Goal: Navigation & Orientation: Find specific page/section

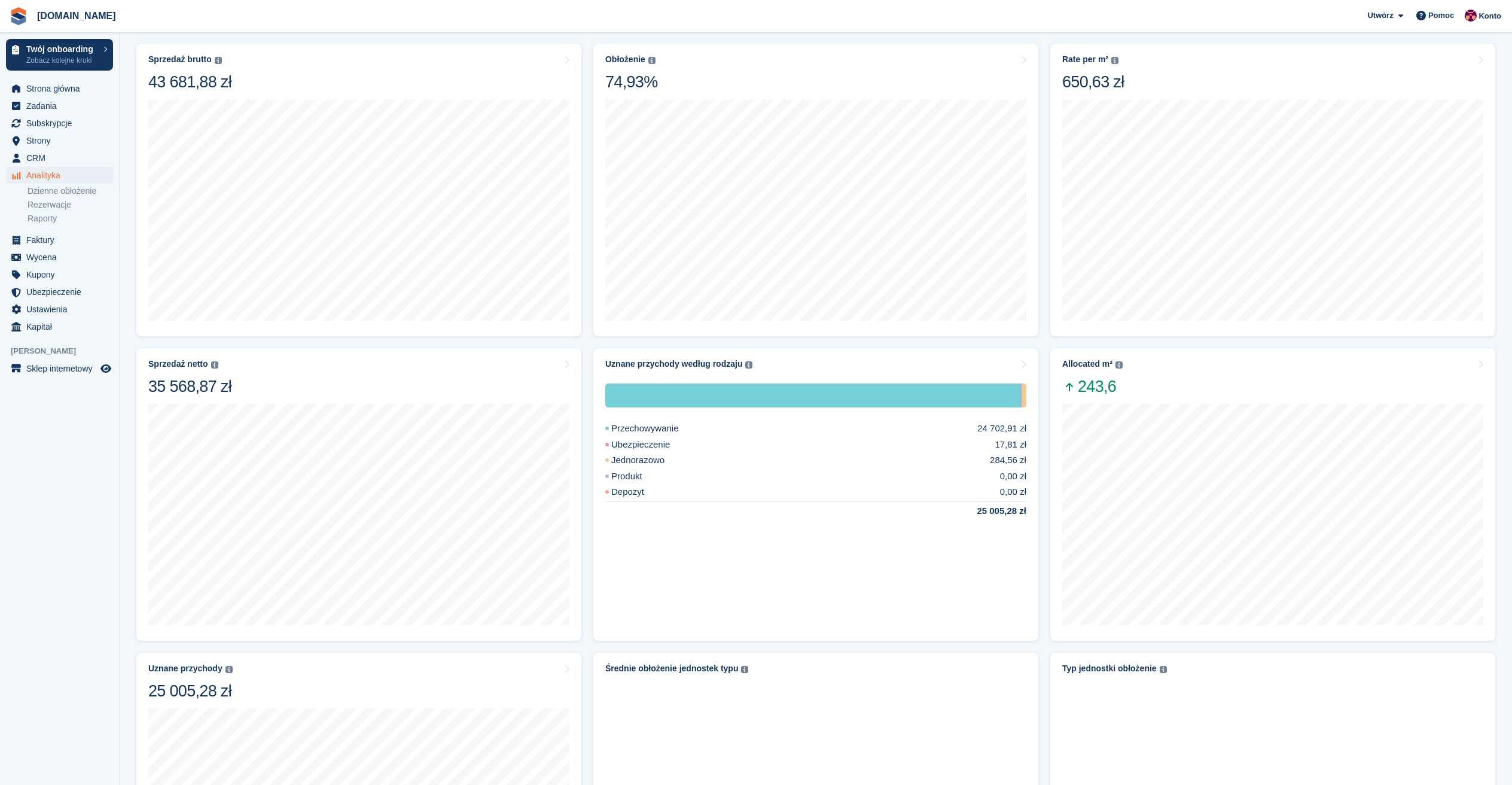
scroll to position [44, 0]
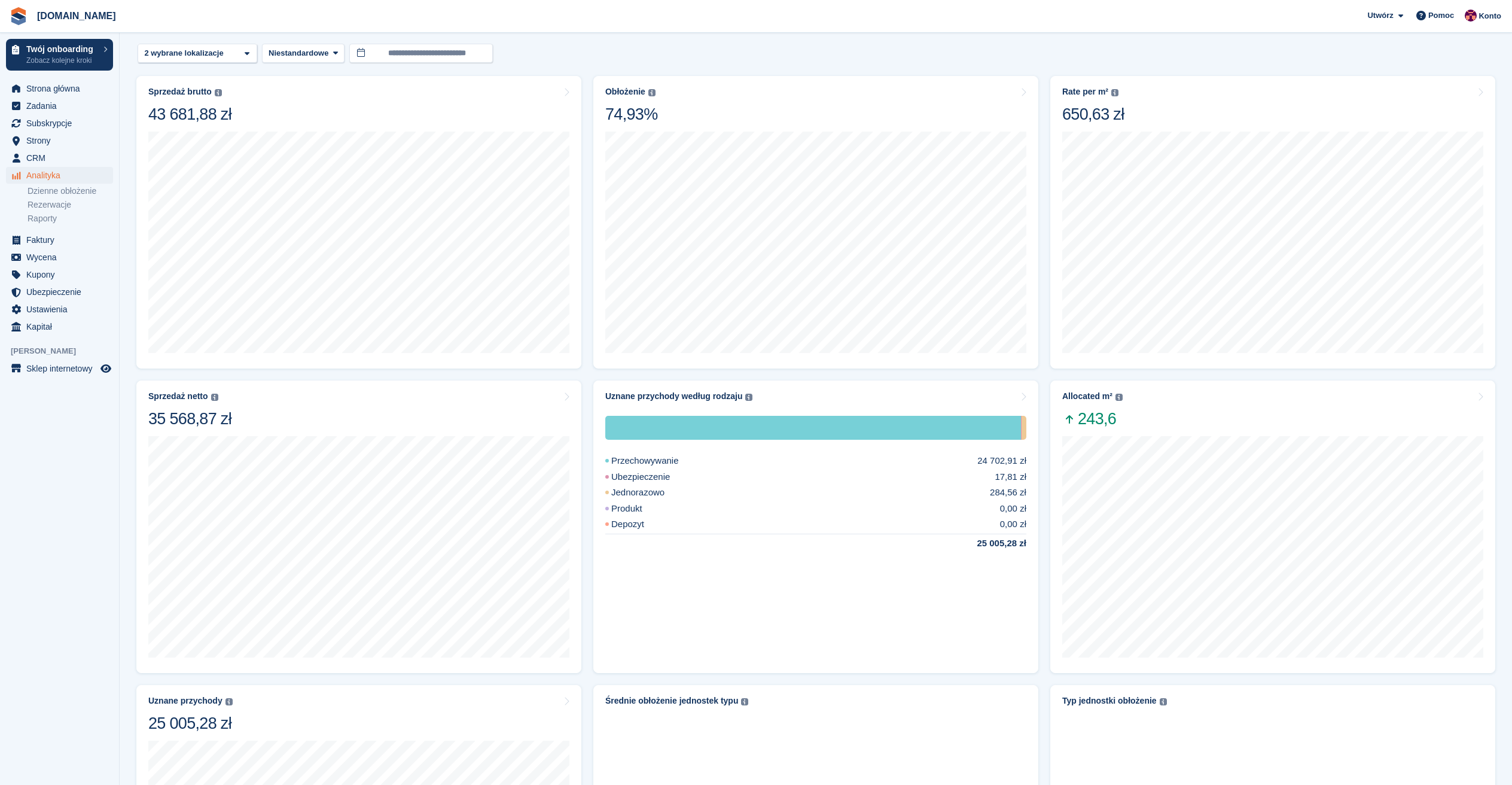
click at [100, 433] on aside "Twój onboarding Zobacz kolejne kroki Strona główna Zadania Subskrypcje Subskryp…" at bounding box center [59, 395] width 119 height 725
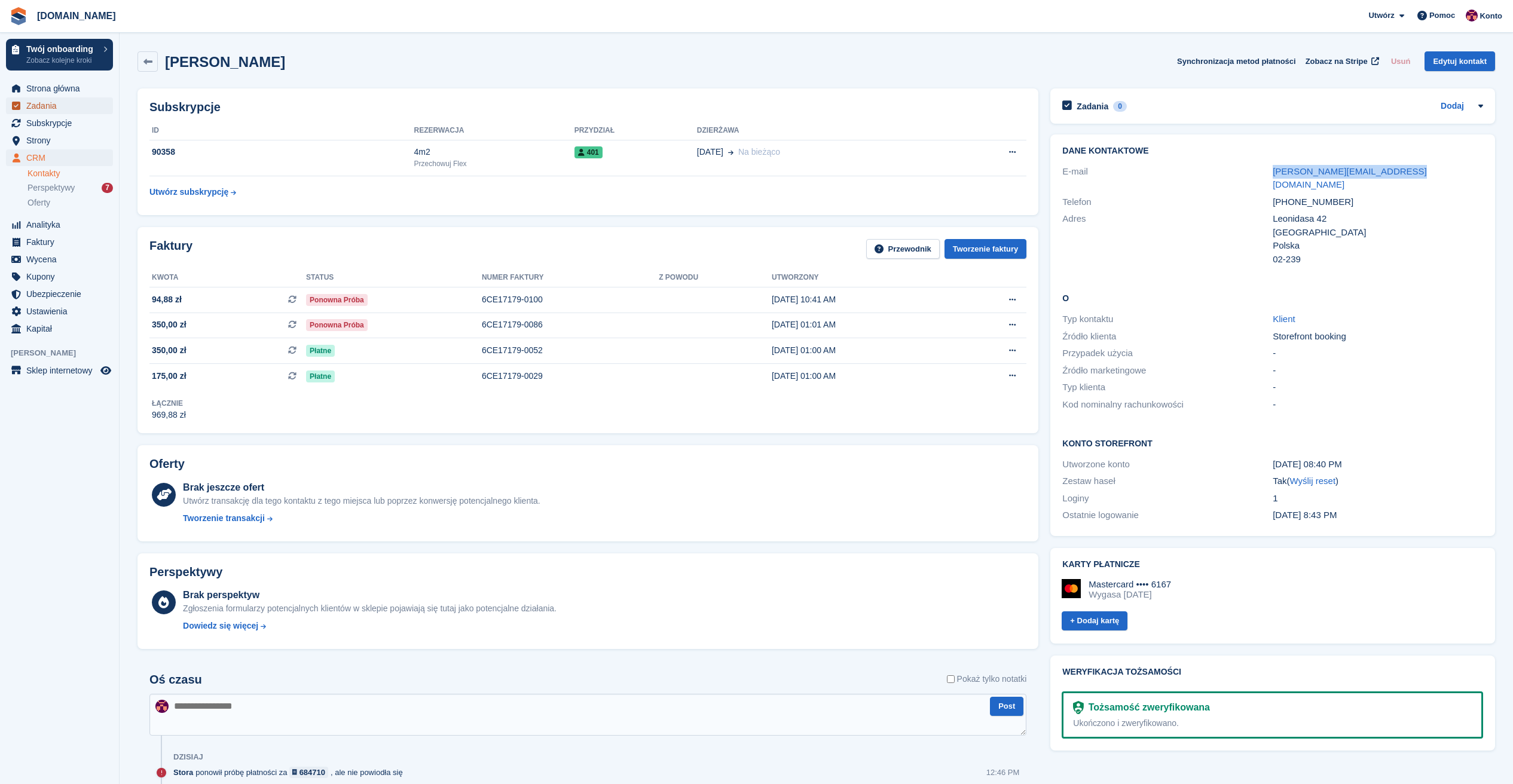
click at [67, 101] on span "Zadania" at bounding box center [62, 106] width 72 height 17
click at [62, 94] on span "Strona główna" at bounding box center [62, 89] width 72 height 17
